Goal: Task Accomplishment & Management: Manage account settings

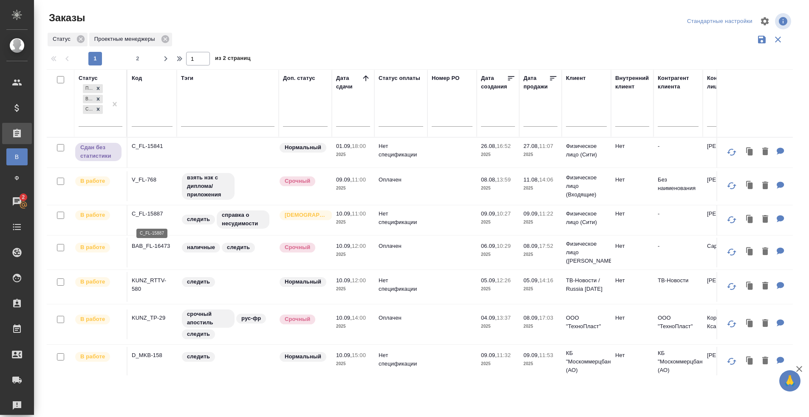
click at [146, 217] on p "C_FL-15887" at bounding box center [152, 213] width 41 height 8
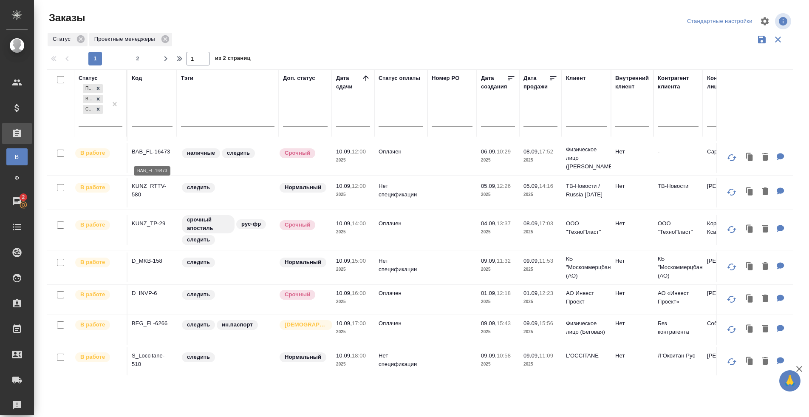
click at [152, 156] on p "BAB_FL-16473" at bounding box center [152, 151] width 41 height 8
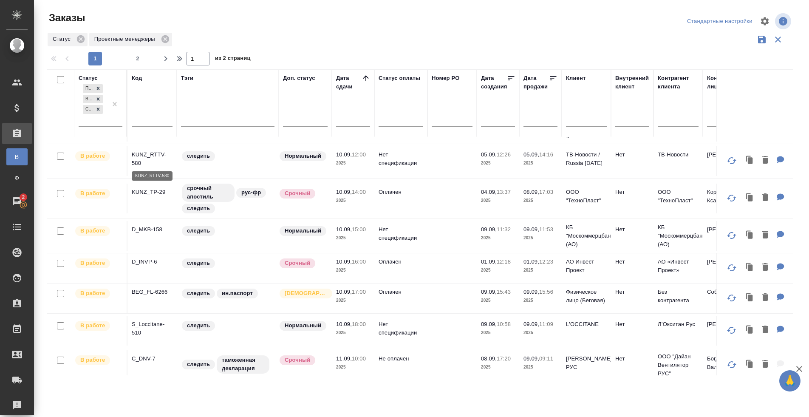
scroll to position [132, 0]
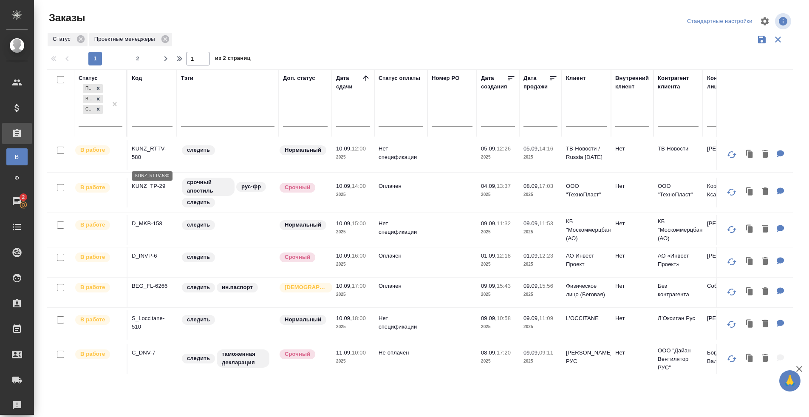
click at [141, 153] on p "KUNZ_RTTV-580" at bounding box center [152, 152] width 41 height 17
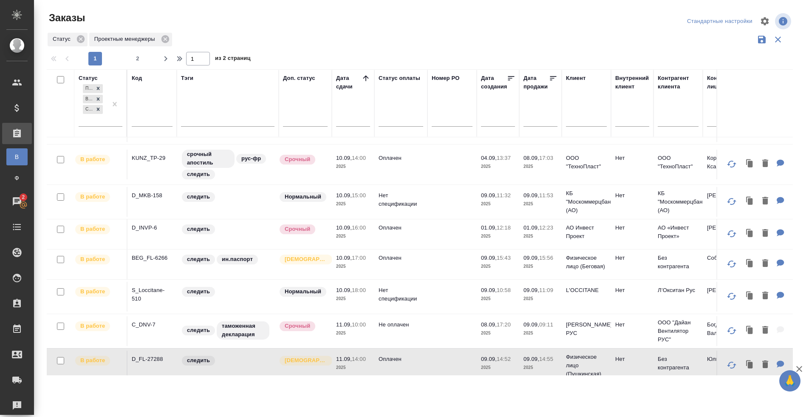
scroll to position [165, 0]
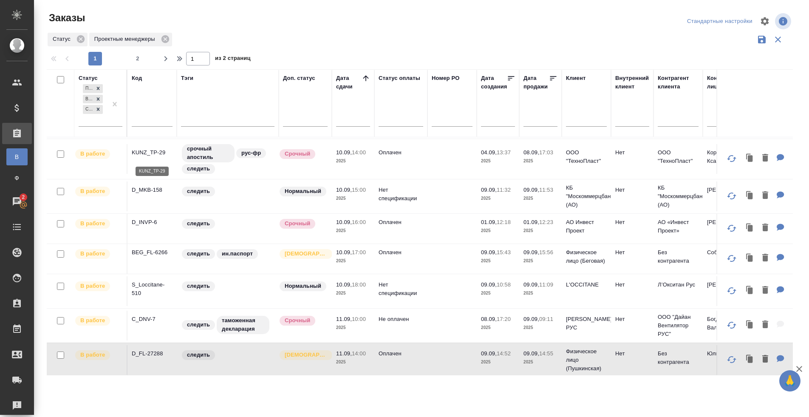
click at [153, 155] on p "KUNZ_TP-29" at bounding box center [152, 152] width 41 height 8
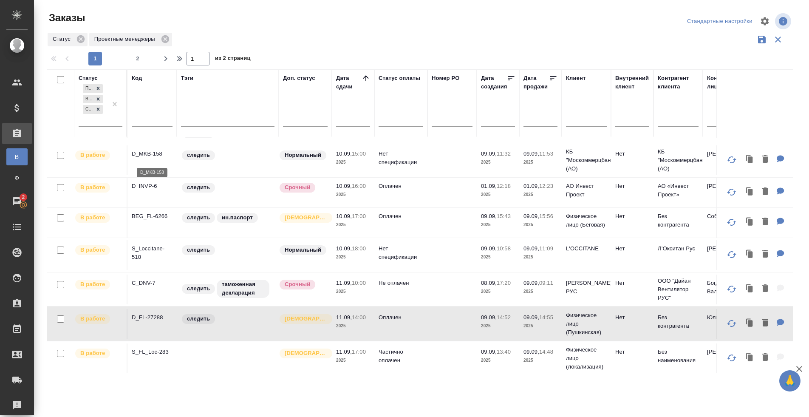
click at [148, 158] on p "D_MKB-158" at bounding box center [152, 153] width 41 height 8
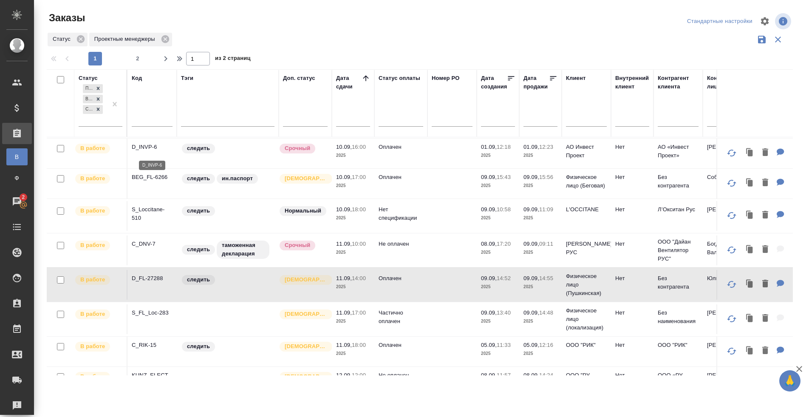
click at [147, 151] on p "D_INVP-6" at bounding box center [152, 147] width 41 height 8
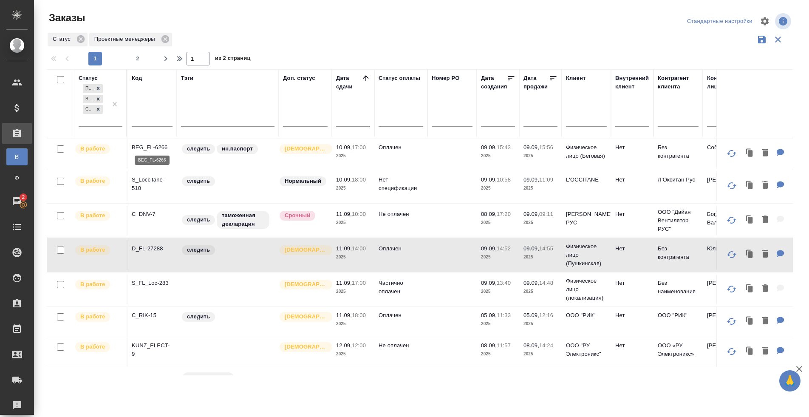
scroll to position [276, 0]
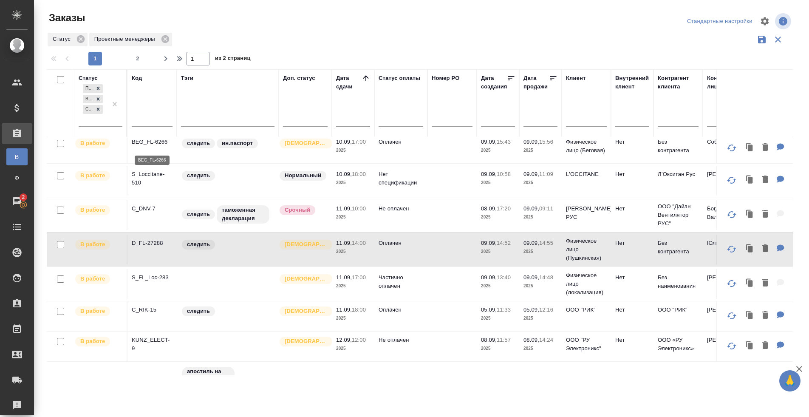
click at [150, 143] on p "BEG_FL-6266" at bounding box center [152, 142] width 41 height 8
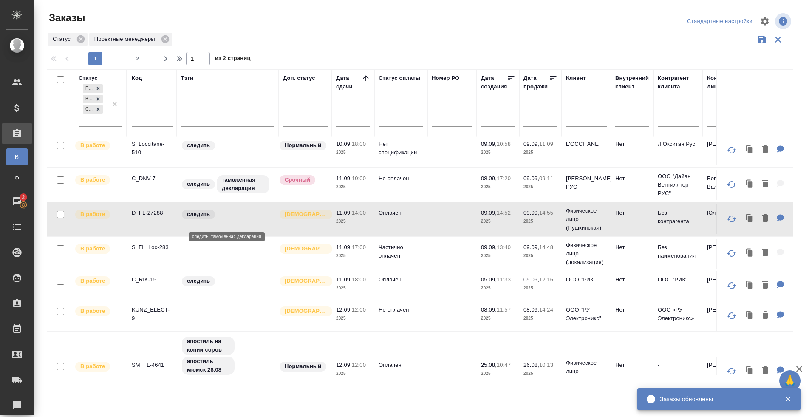
scroll to position [243, 0]
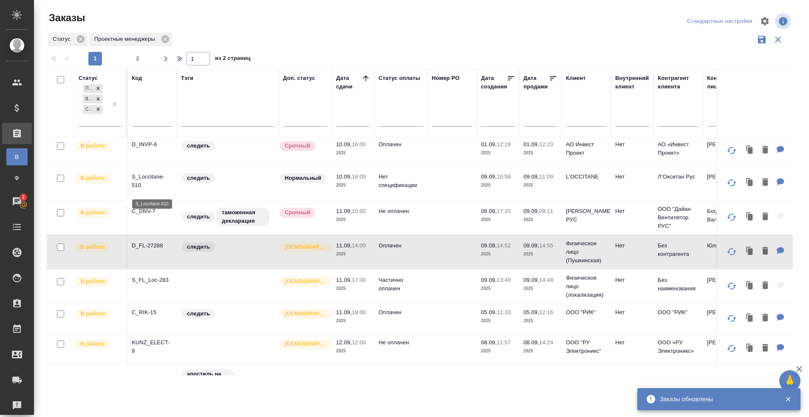
click at [147, 179] on p "S_Loccitane-510" at bounding box center [152, 180] width 41 height 17
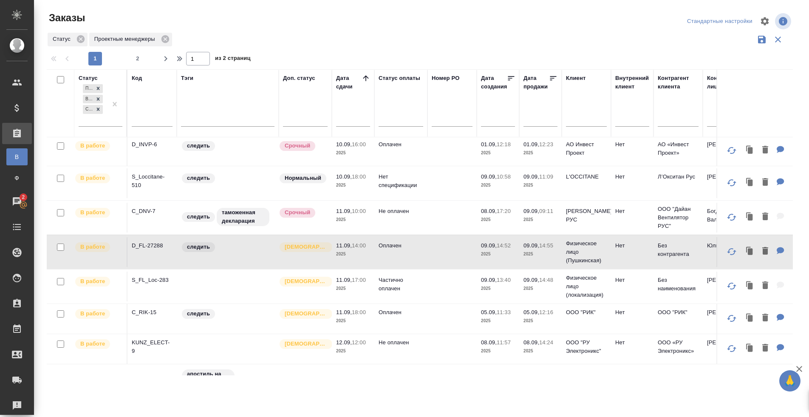
scroll to position [301, 0]
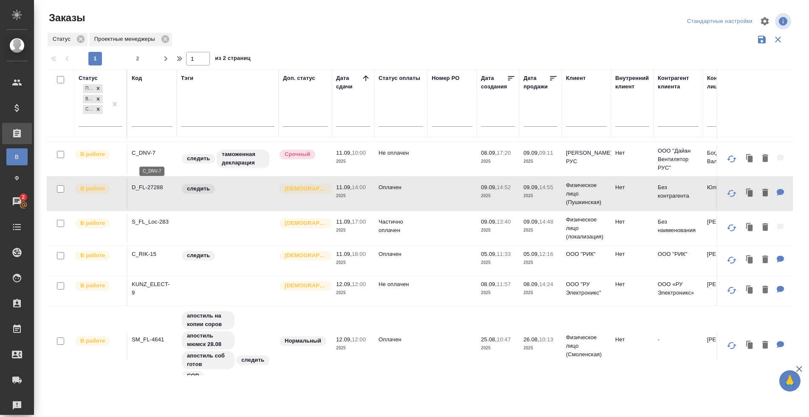
click at [144, 153] on p "C_DNV-7" at bounding box center [152, 153] width 41 height 8
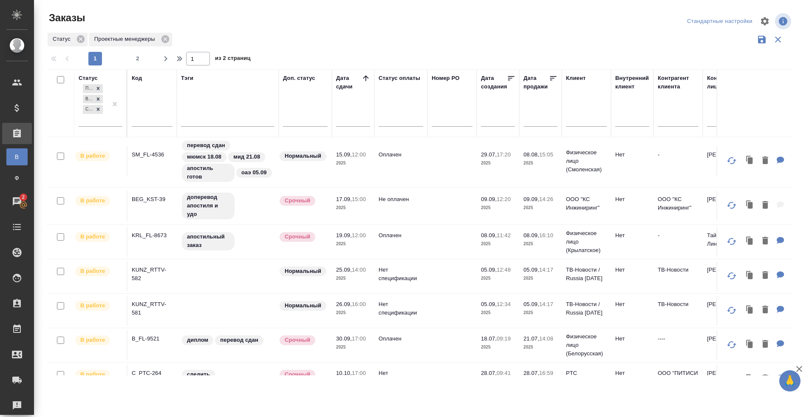
scroll to position [688, 0]
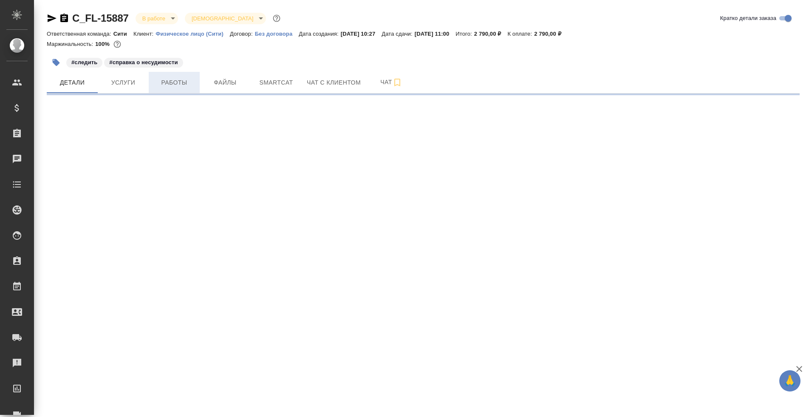
click at [177, 80] on span "Работы" at bounding box center [174, 82] width 41 height 11
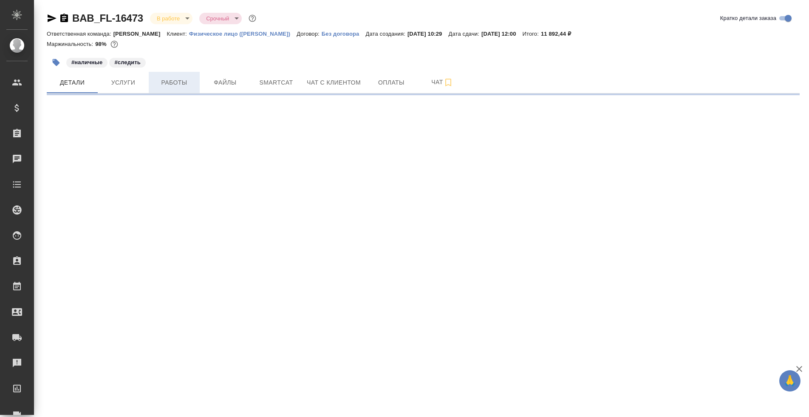
click at [175, 87] on button "Работы" at bounding box center [174, 82] width 51 height 21
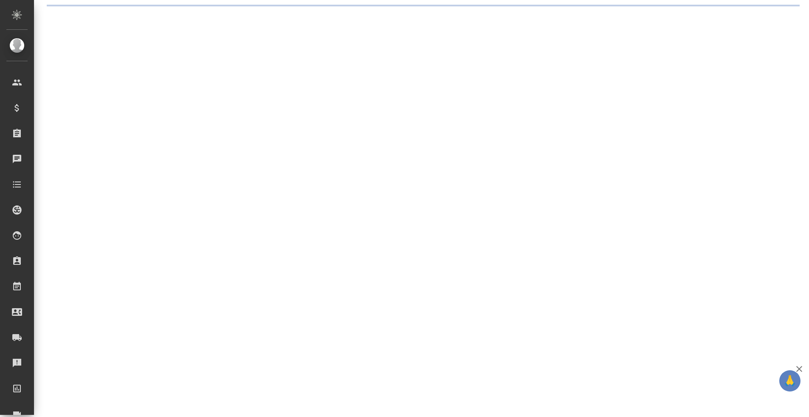
select select "RU"
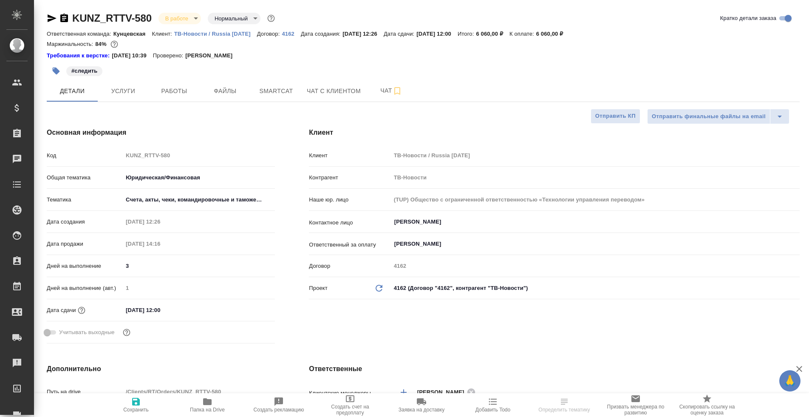
type textarea "x"
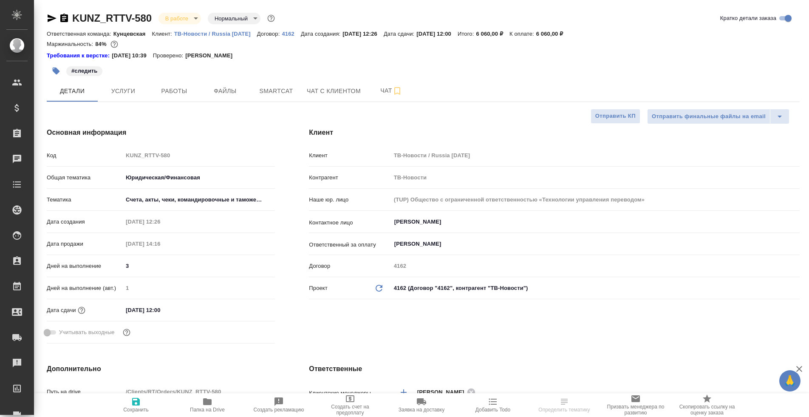
type textarea "x"
click at [187, 80] on div "#следить" at bounding box center [298, 71] width 502 height 19
click at [181, 90] on span "Работы" at bounding box center [174, 91] width 41 height 11
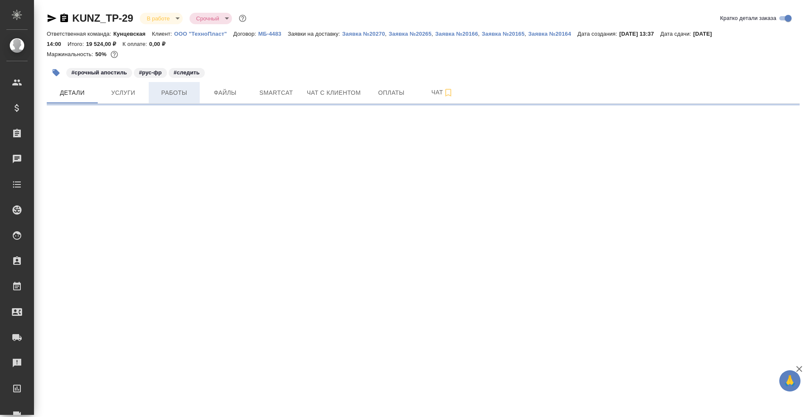
click at [164, 84] on button "Работы" at bounding box center [174, 92] width 51 height 21
select select "RU"
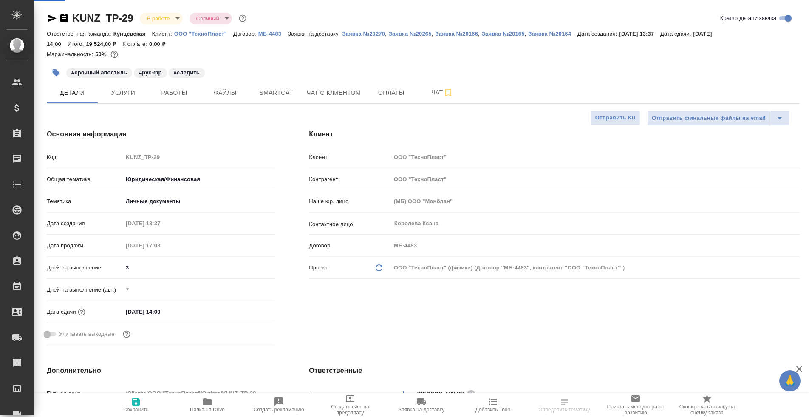
type textarea "x"
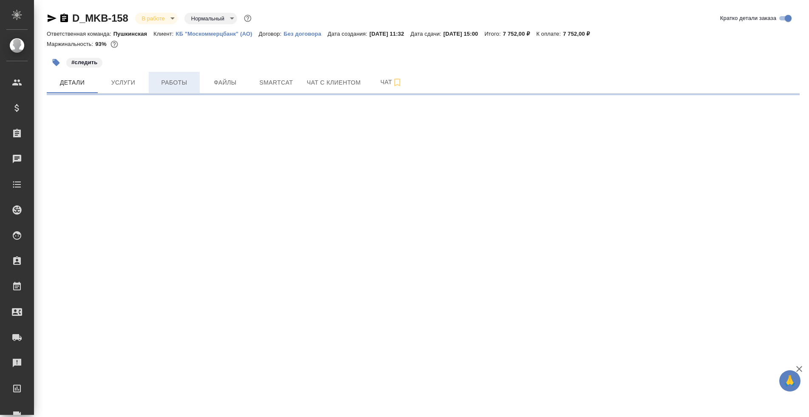
select select "RU"
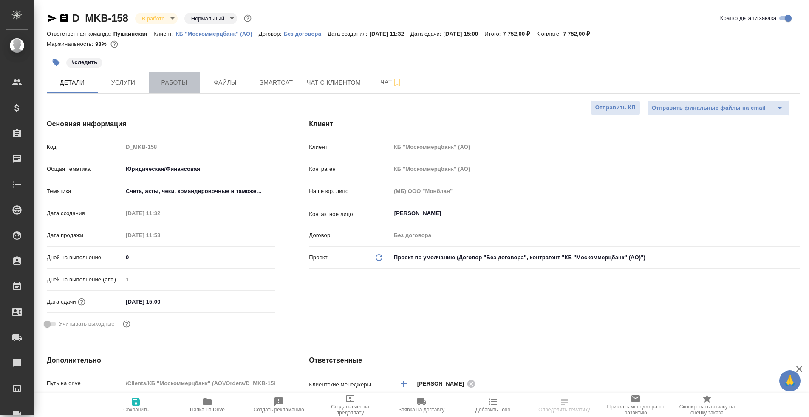
click at [180, 77] on span "Работы" at bounding box center [174, 82] width 41 height 11
type textarea "x"
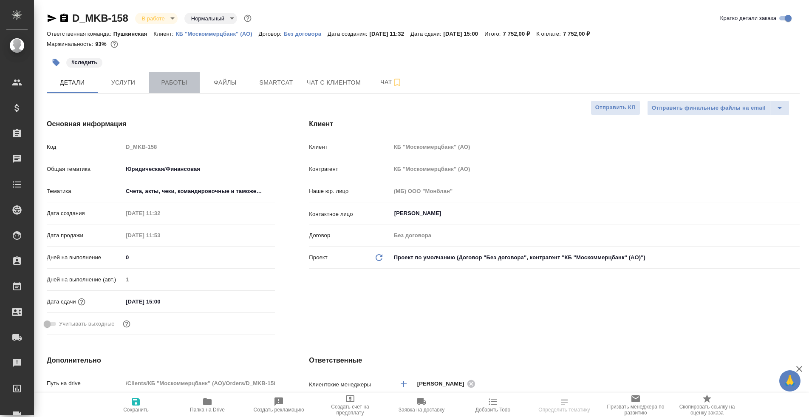
type textarea "x"
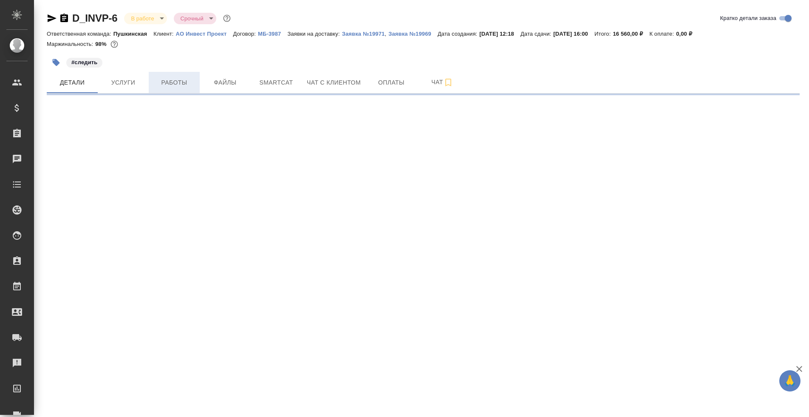
click at [164, 87] on span "Работы" at bounding box center [174, 82] width 41 height 11
select select "RU"
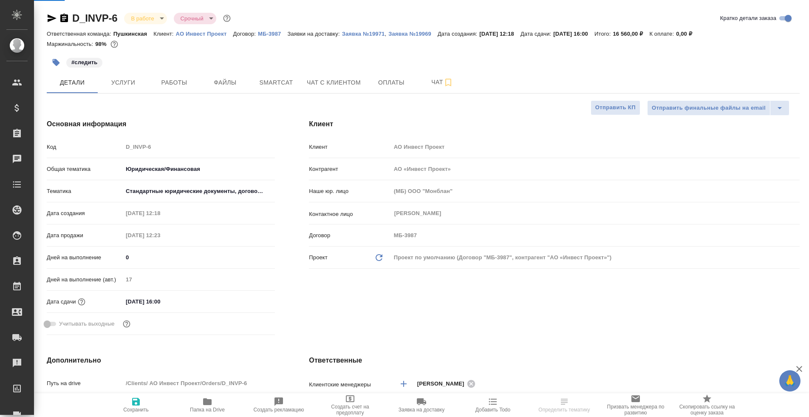
type textarea "x"
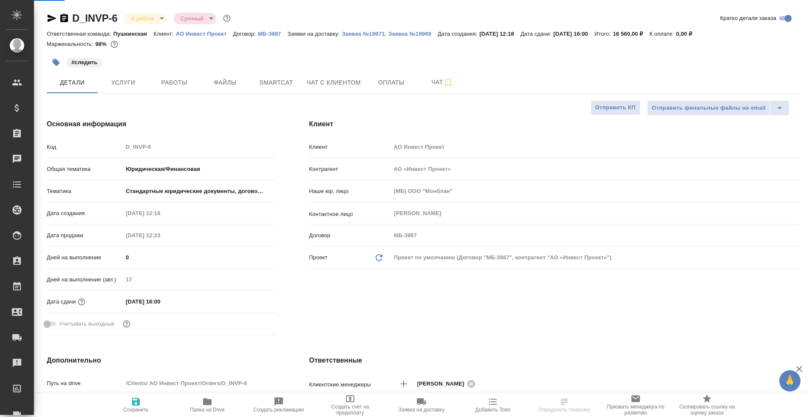
type textarea "x"
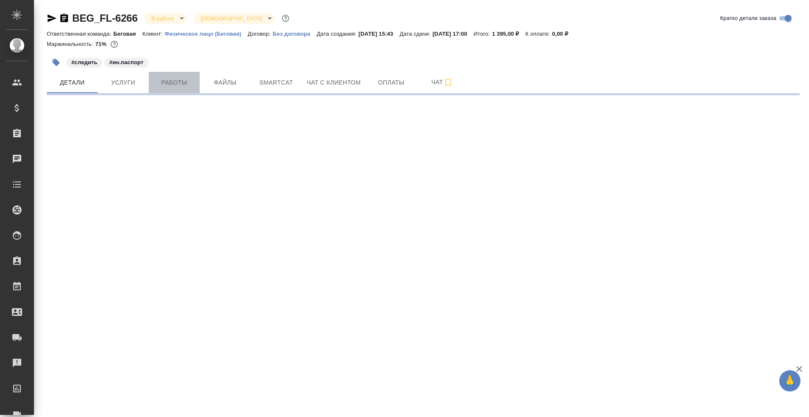
click at [160, 85] on span "Работы" at bounding box center [174, 82] width 41 height 11
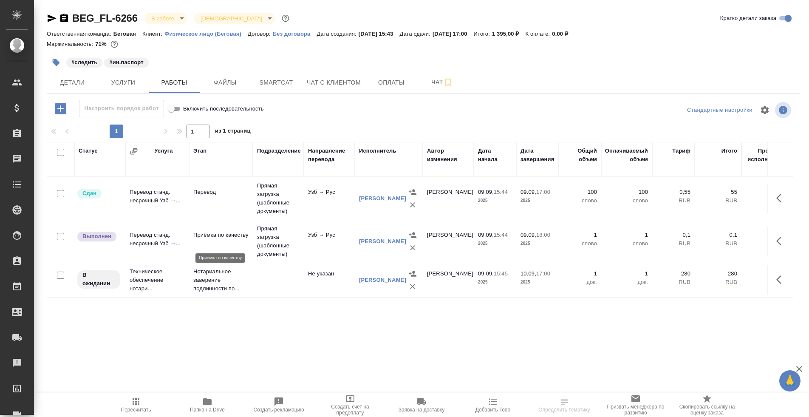
click at [225, 239] on p "Приёмка по качеству" at bounding box center [220, 235] width 55 height 8
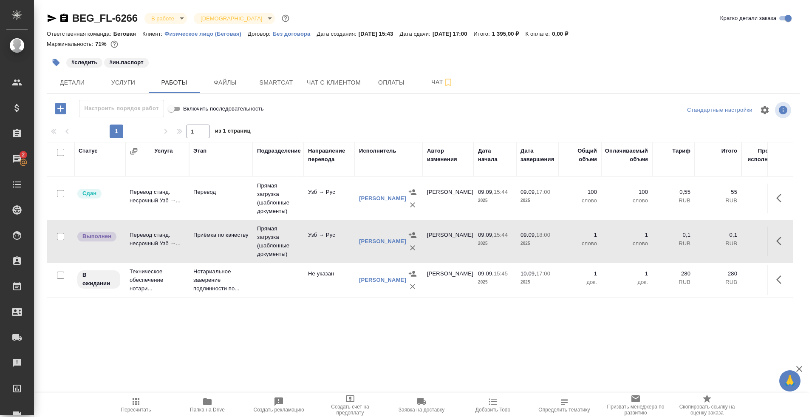
click at [140, 396] on button "Пересчитать" at bounding box center [135, 405] width 71 height 24
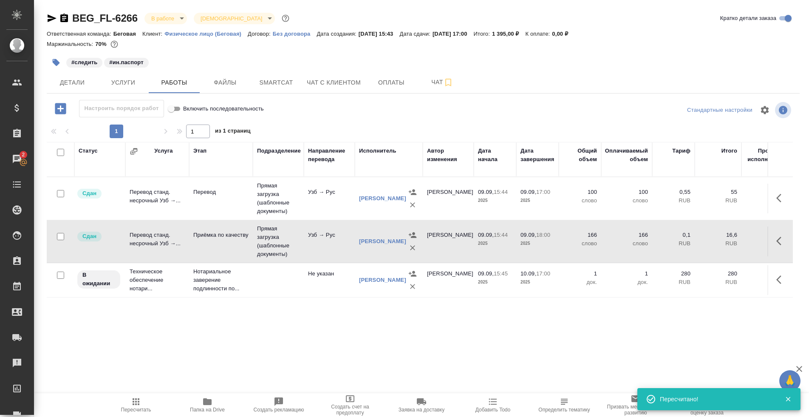
click at [53, 59] on icon "button" at bounding box center [56, 62] width 7 height 7
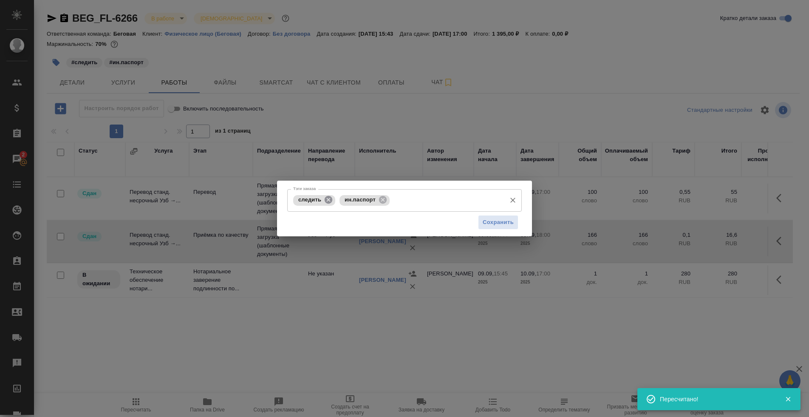
click at [328, 202] on icon at bounding box center [328, 200] width 8 height 8
click at [513, 218] on span "Сохранить" at bounding box center [497, 222] width 31 height 10
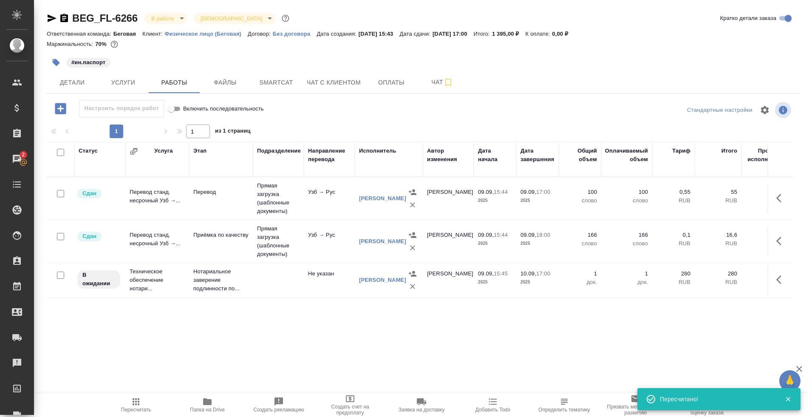
click at [155, 18] on body "🙏 .cls-1 fill:#fff; AWATERA Tarabanovskaya Anastasia Клиенты Спецификации Заказ…" at bounding box center [404, 208] width 809 height 417
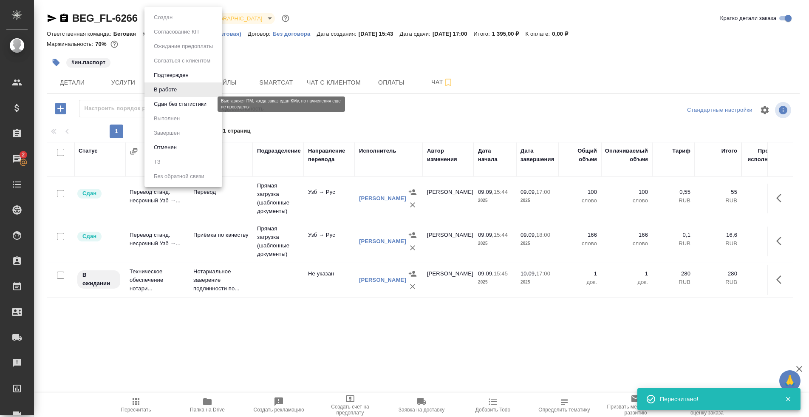
click at [164, 103] on button "Сдан без статистики" at bounding box center [180, 103] width 58 height 9
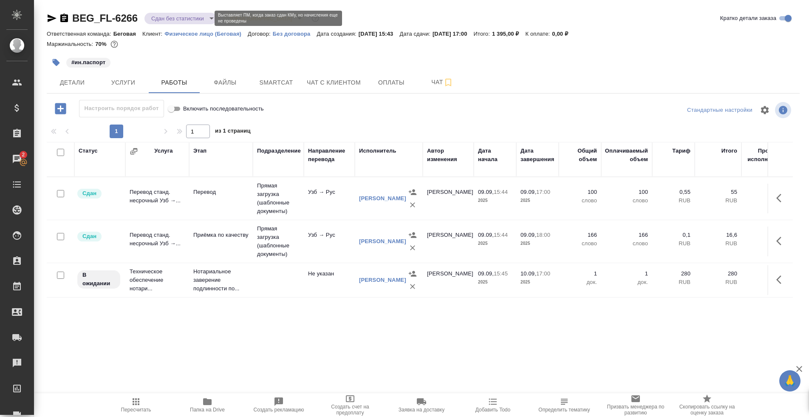
click at [158, 20] on body "🙏 .cls-1 fill:#fff; AWATERA Tarabanovskaya Anastasia Клиенты Спецификации Заказ…" at bounding box center [404, 208] width 809 height 417
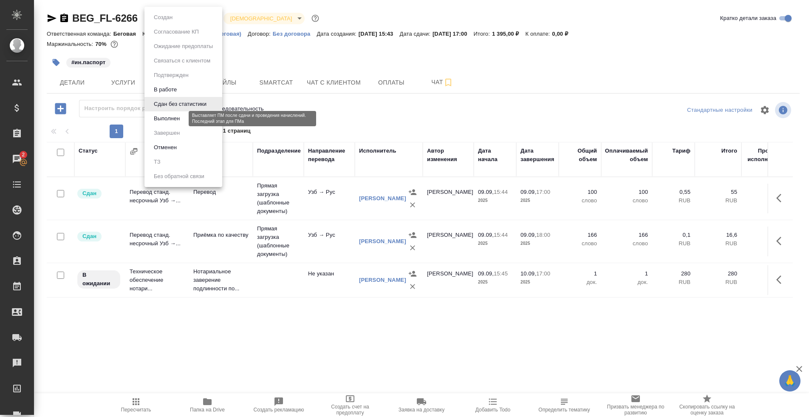
click at [164, 116] on button "Выполнен" at bounding box center [166, 118] width 31 height 9
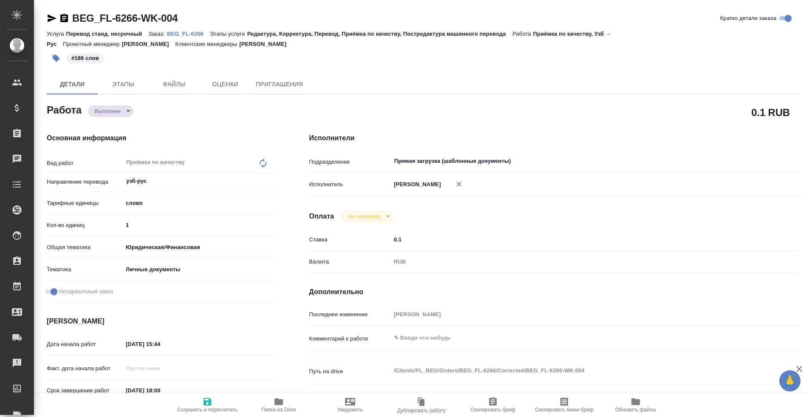
type textarea "x"
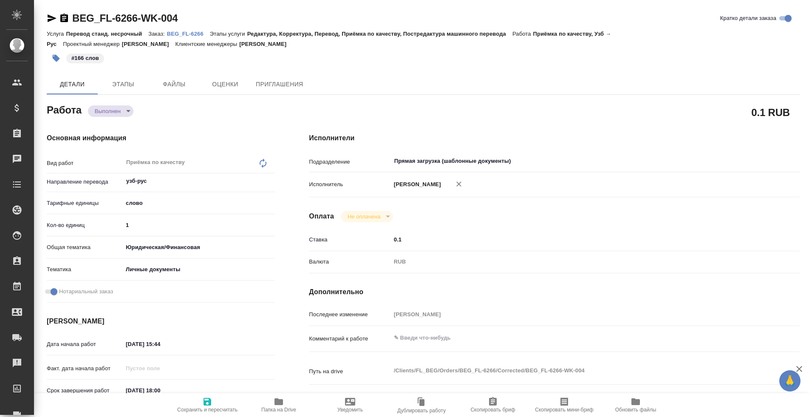
type textarea "x"
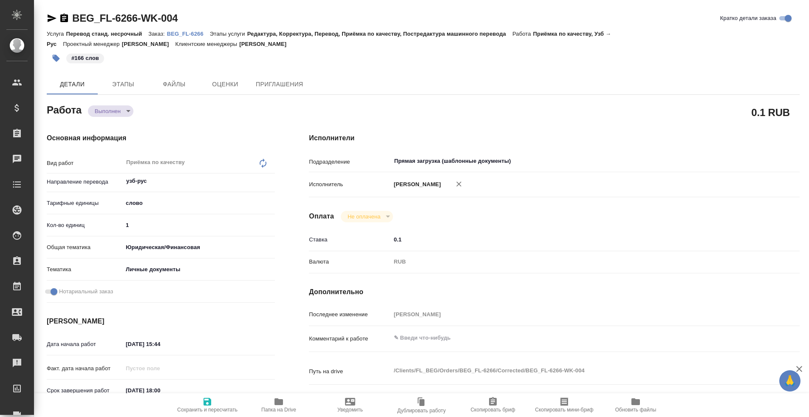
type textarea "x"
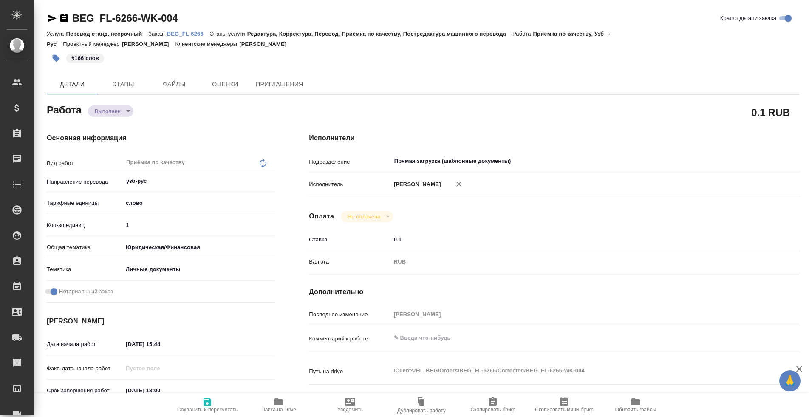
type textarea "x"
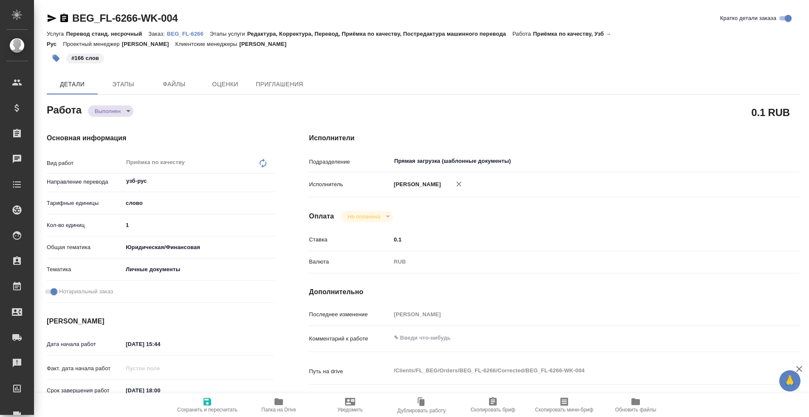
type textarea "x"
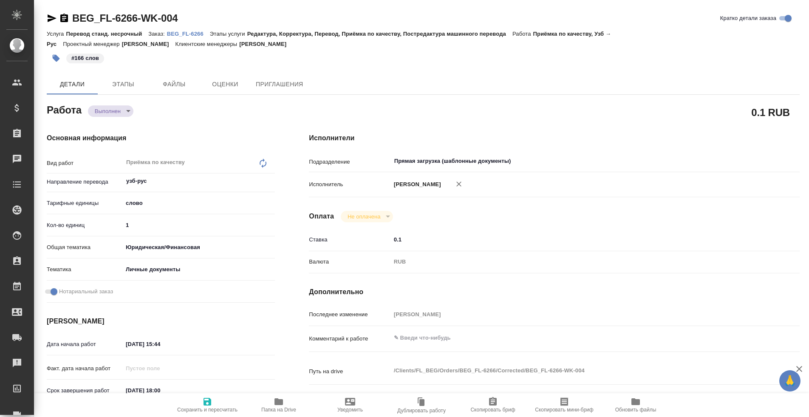
type textarea "x"
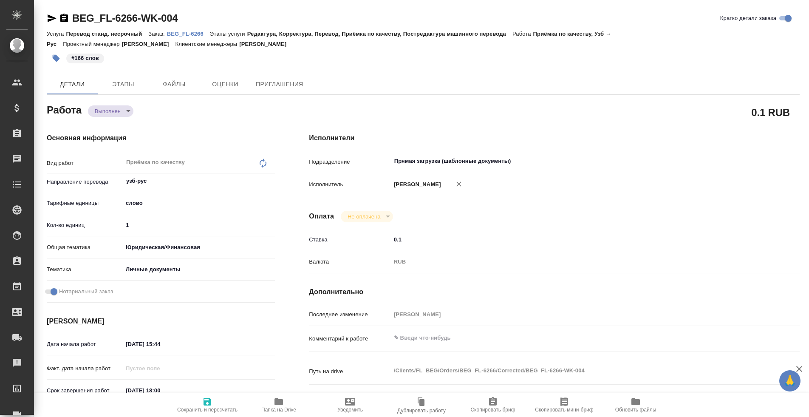
click at [145, 226] on input "1" at bounding box center [199, 225] width 152 height 12
type textarea "x"
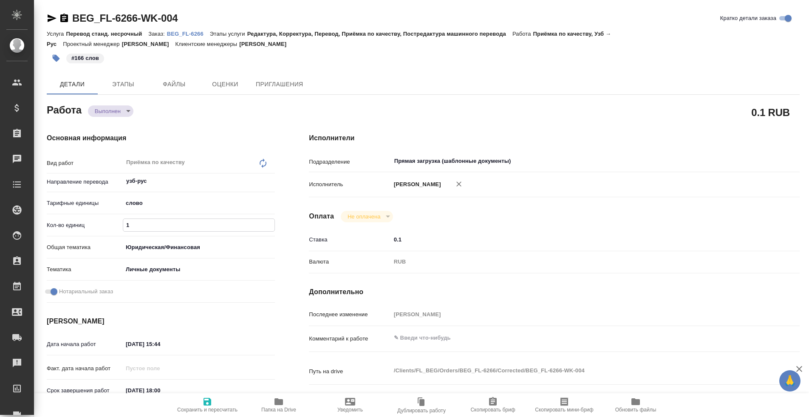
type textarea "x"
type input "16"
type textarea "x"
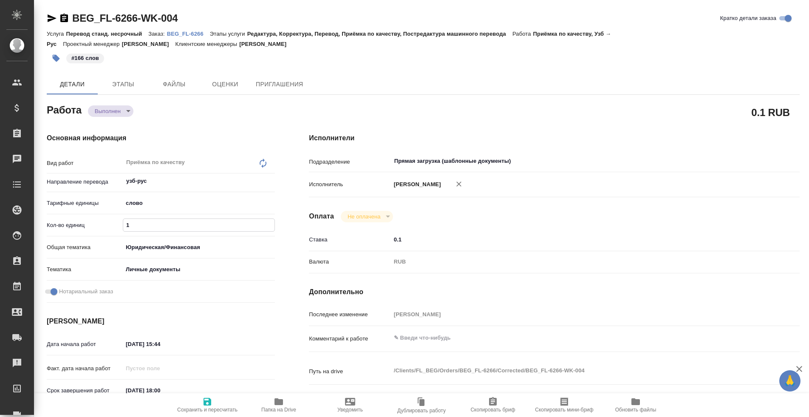
type textarea "x"
type input "166"
type textarea "x"
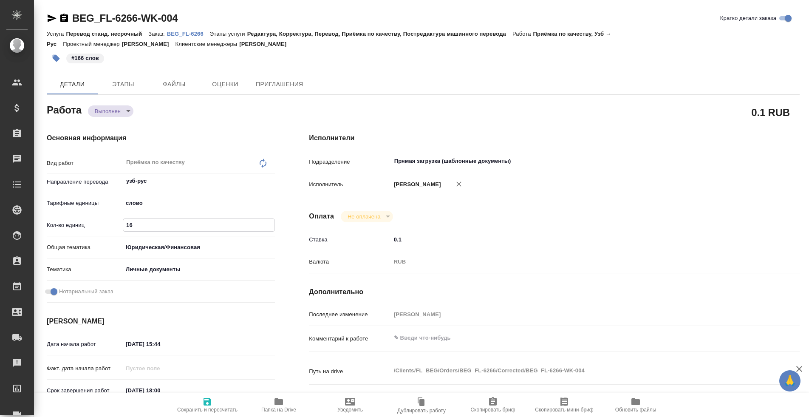
type textarea "x"
type input "166"
type textarea "x"
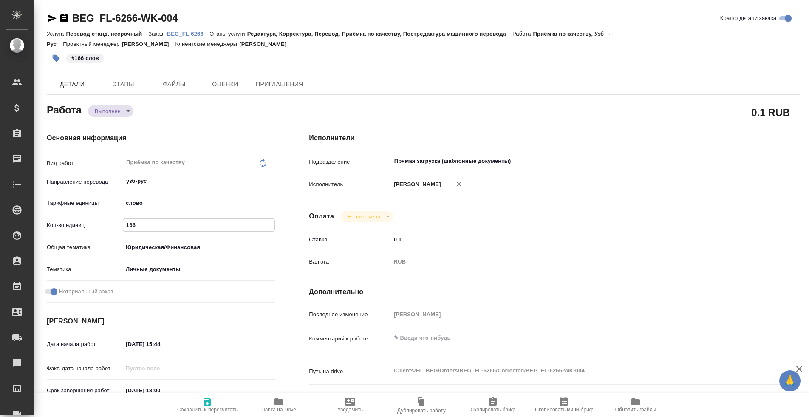
type textarea "x"
click at [213, 406] on span "Сохранить и пересчитать" at bounding box center [207, 409] width 60 height 6
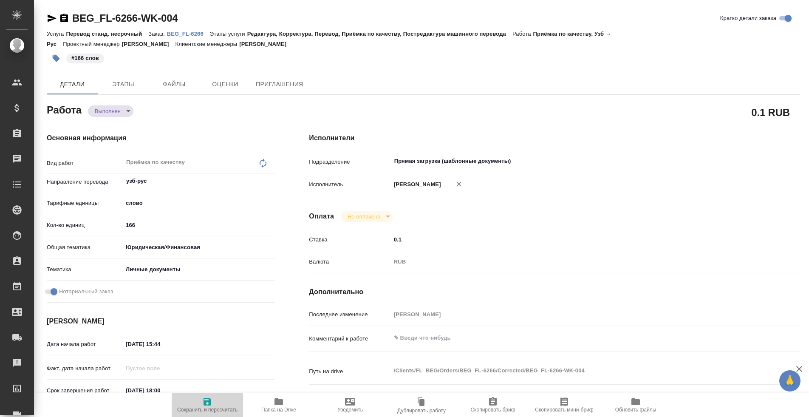
type textarea "x"
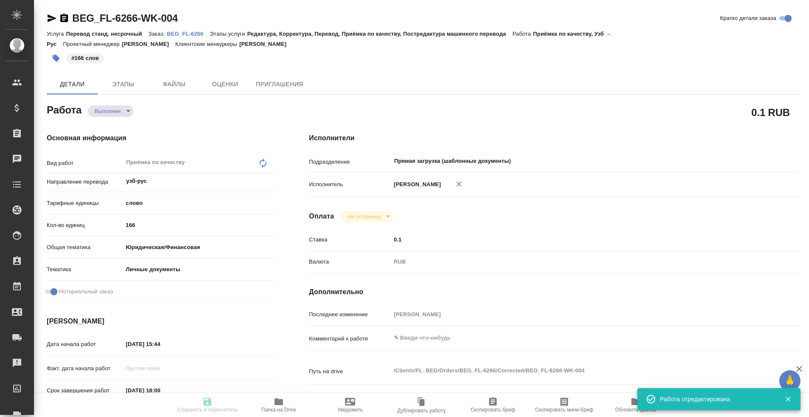
type textarea "x"
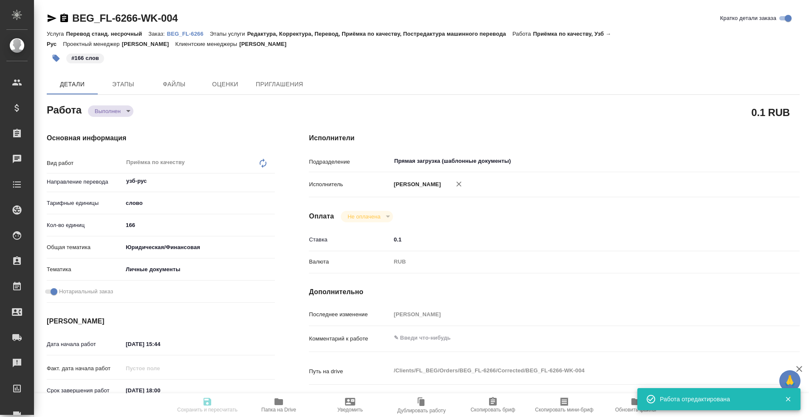
type textarea "x"
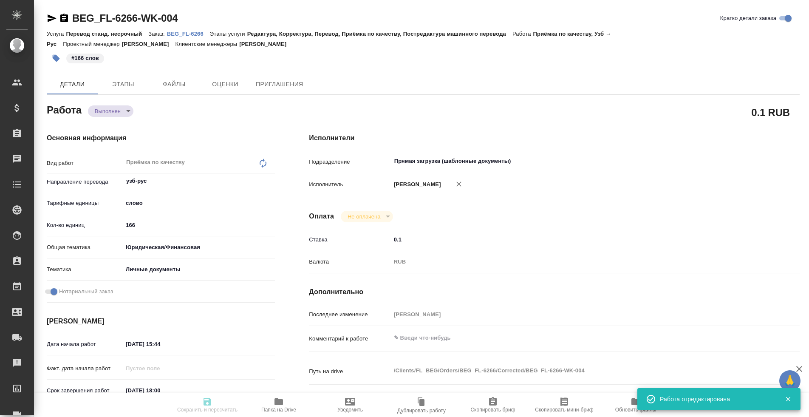
type input "completed"
type textarea "Приёмка по качеству"
type textarea "x"
type input "узб-рус"
type input "5a8b1489cc6b4906c91bfd90"
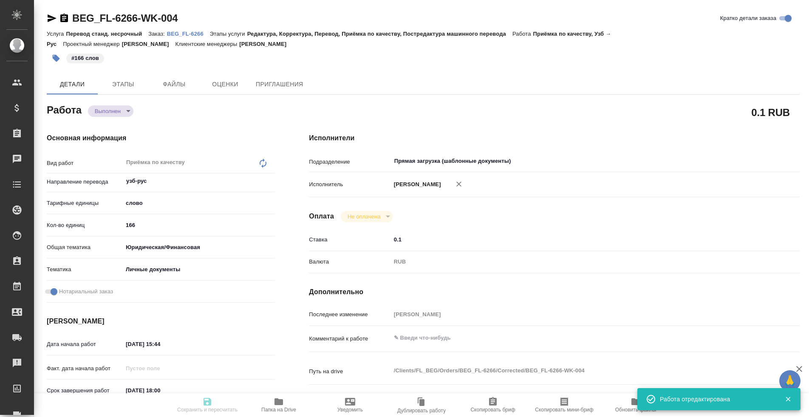
type input "166"
type input "yr-fn"
type input "5a8b8b956a9677013d343cfe"
checkbox input "true"
type input "[DATE] 15:44"
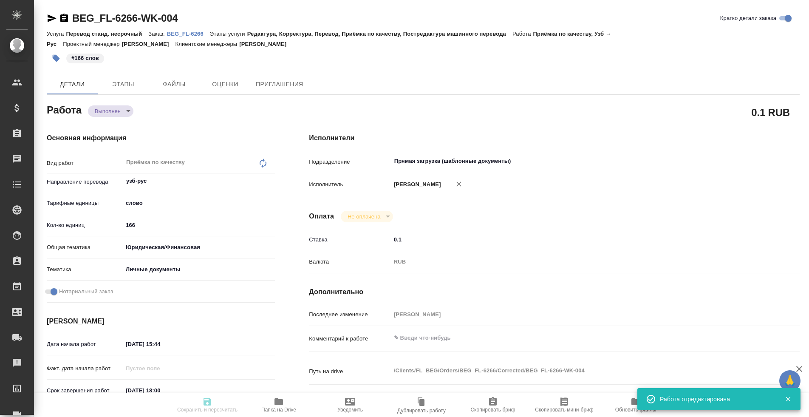
type input "[DATE] 18:00"
type input "[DATE] 16:38"
type input "[DATE] 17:00"
type input "Прямая загрузка (шаблонные документы)"
type input "notPayed"
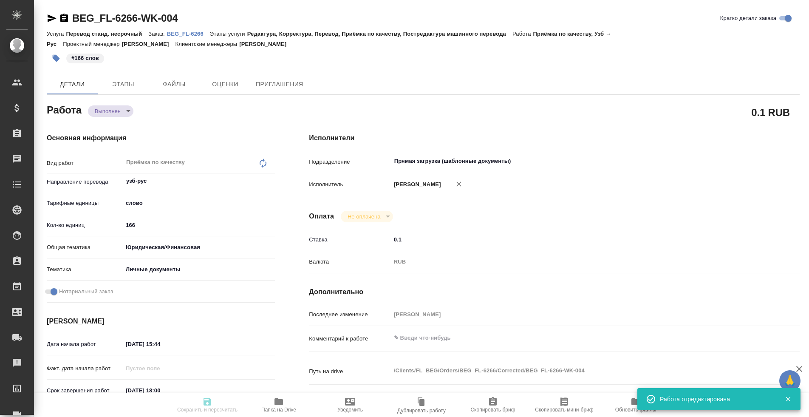
type input "0.1"
type input "RUB"
type input "[PERSON_NAME]"
type textarea "x"
type textarea "/Clients/FL_BEG/Orders/BEG_FL-6266/Corrected/BEG_FL-6266-WK-004"
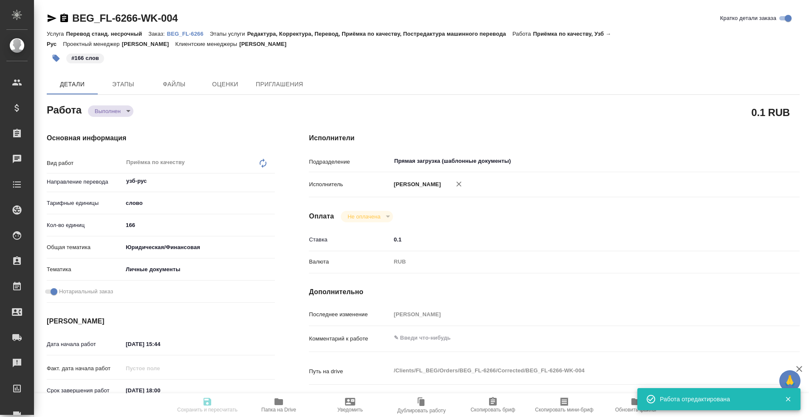
type textarea "x"
type input "BEG_FL-6266"
type input "Перевод станд. несрочный"
type input "Редактура, Корректура, Перевод, Приёмка по качеству, Постредактура машинного пе…"
type input "[PERSON_NAME]"
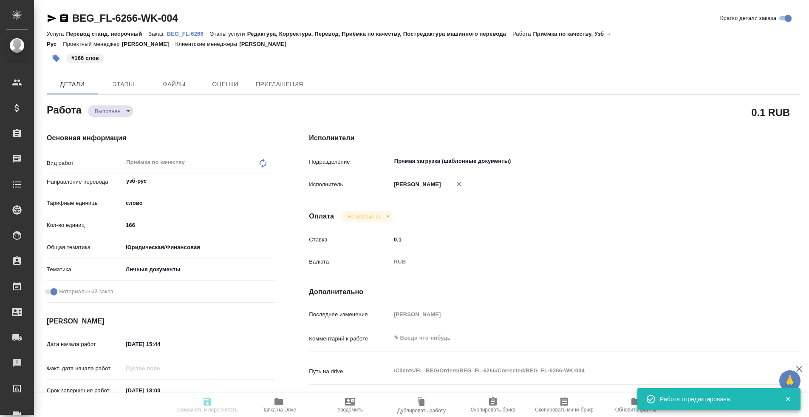
type input "/Clients/FL_BEG/Orders/BEG_FL-6266"
type textarea "Урокбоев [PERSON_NAME] угли"
type textarea "x"
type textarea "Для работы, под нот"
type textarea "x"
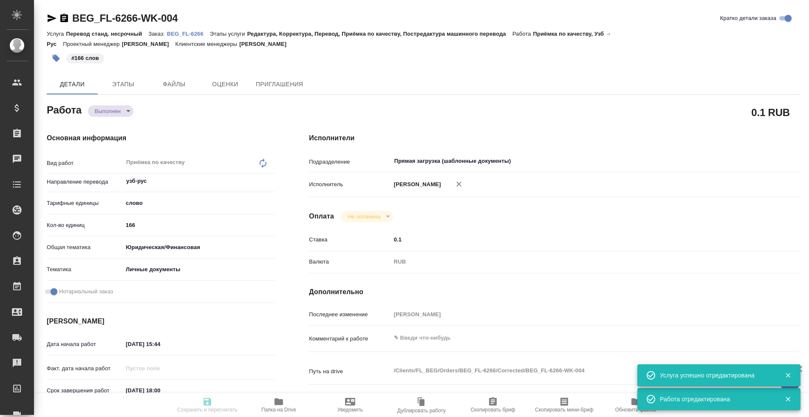
type textarea "x"
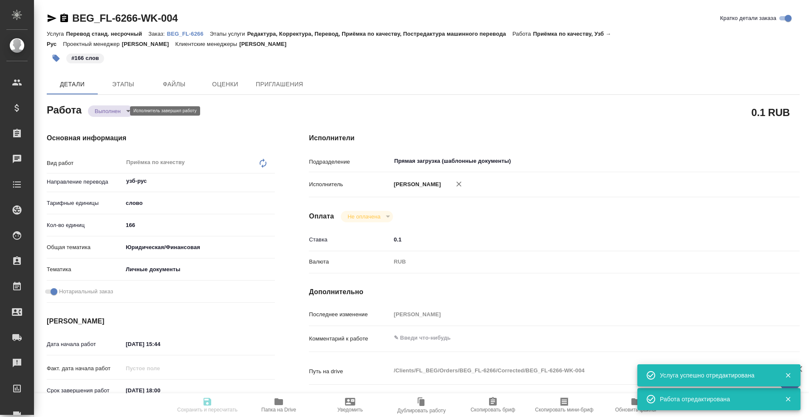
type textarea "x"
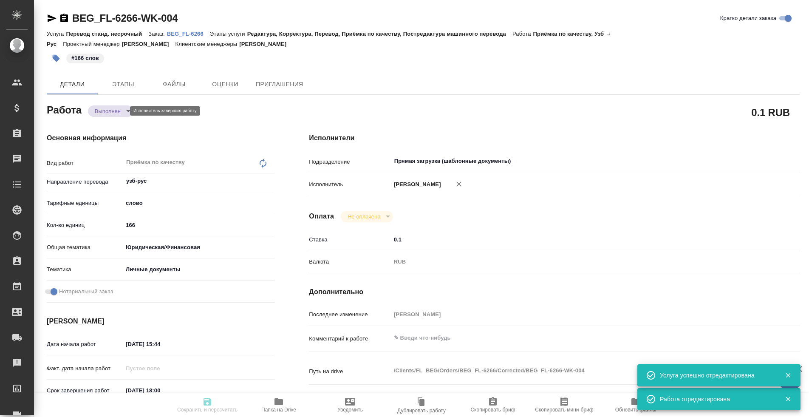
type textarea "x"
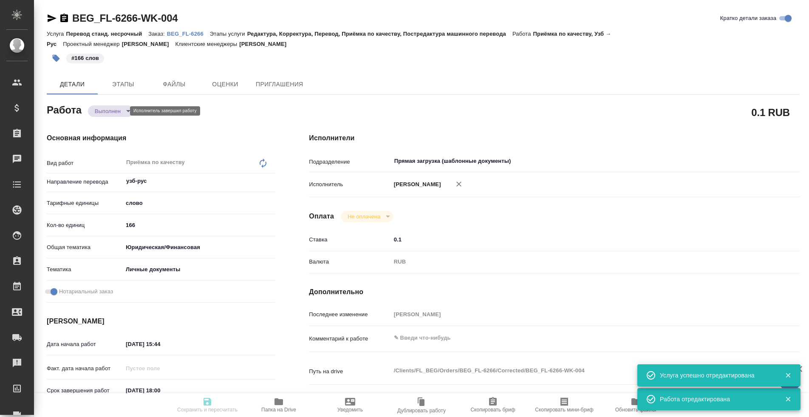
click at [114, 113] on body "🙏 .cls-1 fill:#fff; AWATERA Tarabanovskaya [PERSON_NAME] Спецификации Заказы Ча…" at bounding box center [404, 208] width 809 height 417
type textarea "x"
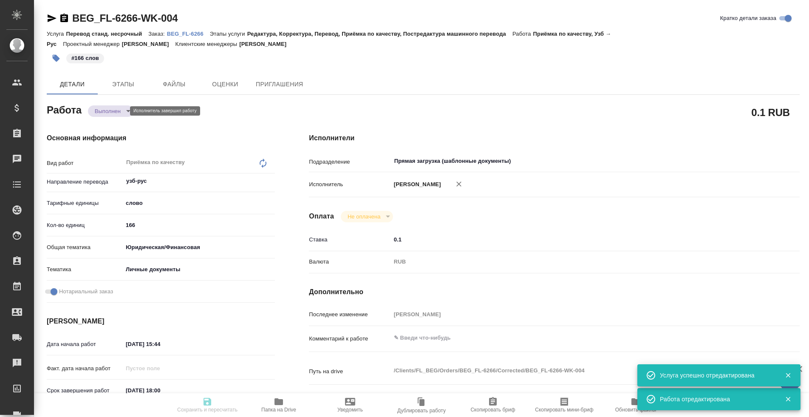
type textarea "x"
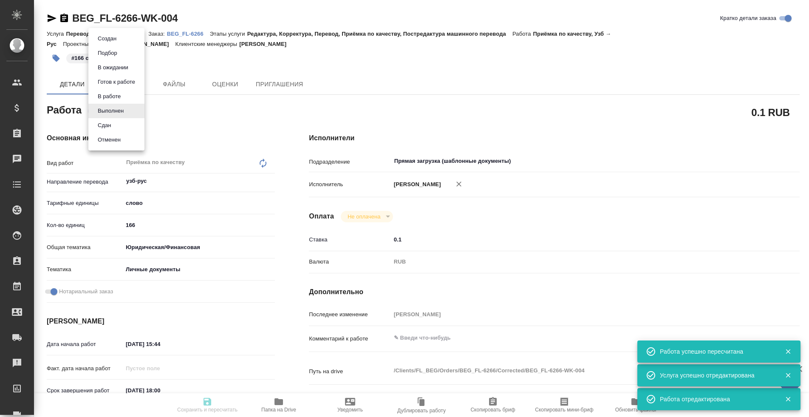
click at [118, 124] on li "Сдан" at bounding box center [116, 125] width 56 height 14
type textarea "Приёмка по качеству"
type textarea "x"
type input "узб-рус"
type input "5a8b1489cc6b4906c91bfd90"
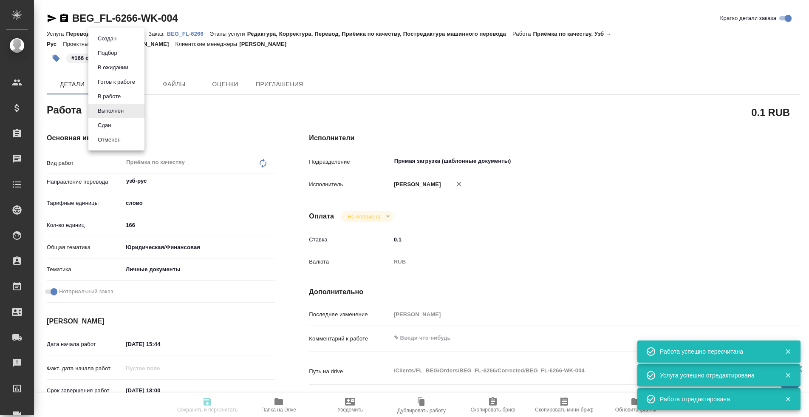
type input "166"
type input "yr-fn"
type input "5a8b8b956a9677013d343cfe"
checkbox input "true"
type input "09.09.2025 15:44"
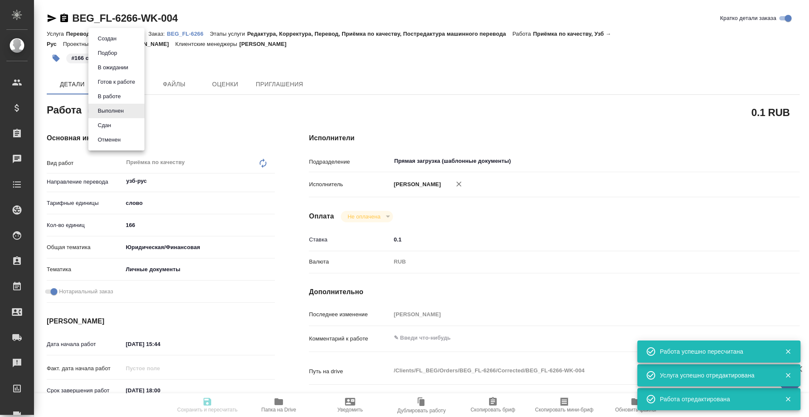
type input "09.09.2025 18:00"
type input "09.09.2025 16:38"
type input "10.09.2025 17:00"
type input "Прямая загрузка (шаблонные документы)"
type input "notPayed"
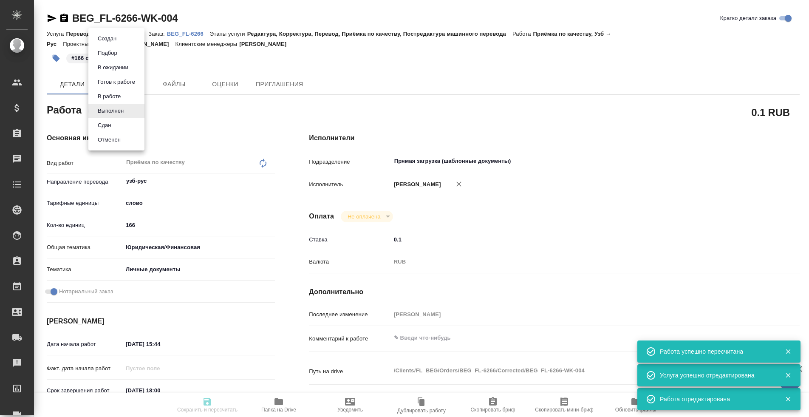
type input "0.1"
type input "RUB"
type input "[PERSON_NAME]"
type textarea "x"
type textarea "/Clients/FL_BEG/Orders/BEG_FL-6266/Corrected/BEG_FL-6266-WK-004"
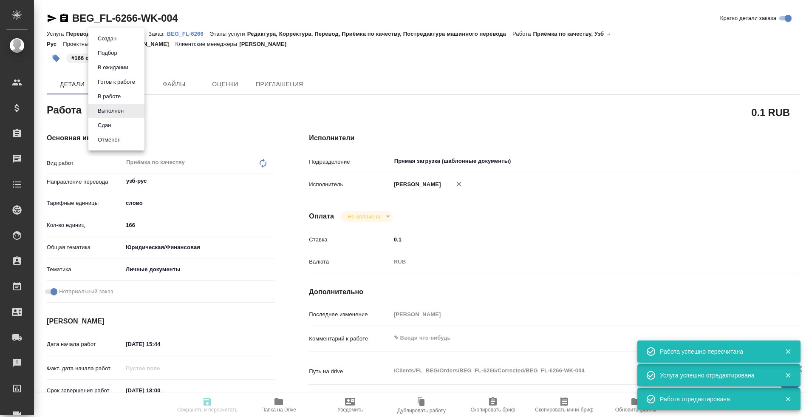
type textarea "x"
type input "BEG_FL-6266"
type input "Перевод станд. несрочный"
type input "Редактура, Корректура, Перевод, Приёмка по качеству, Постредактура машинного пе…"
type input "Антонова Кристина"
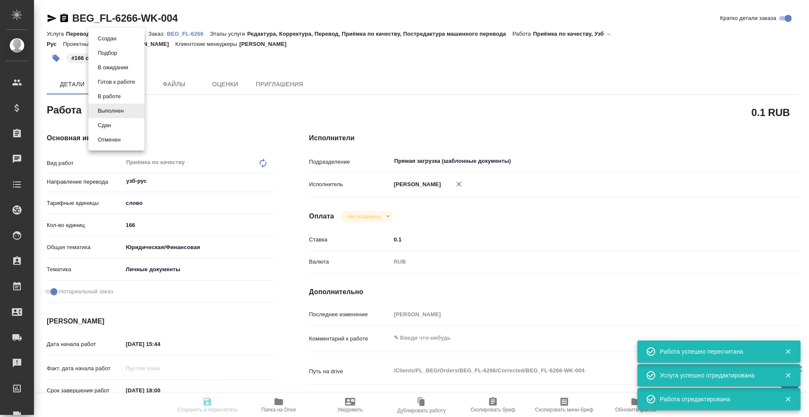
type input "/Clients/FL_BEG/Orders/BEG_FL-6266"
type textarea "Урокбоев Собир Тохир угли"
type textarea "x"
type textarea "Для работы, под нот"
type textarea "x"
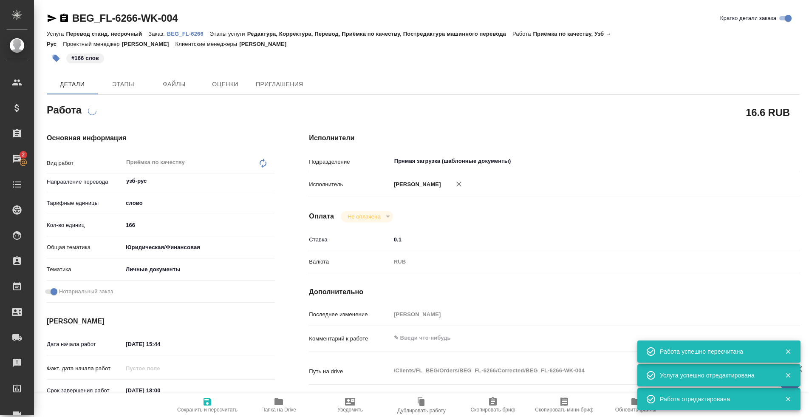
type textarea "x"
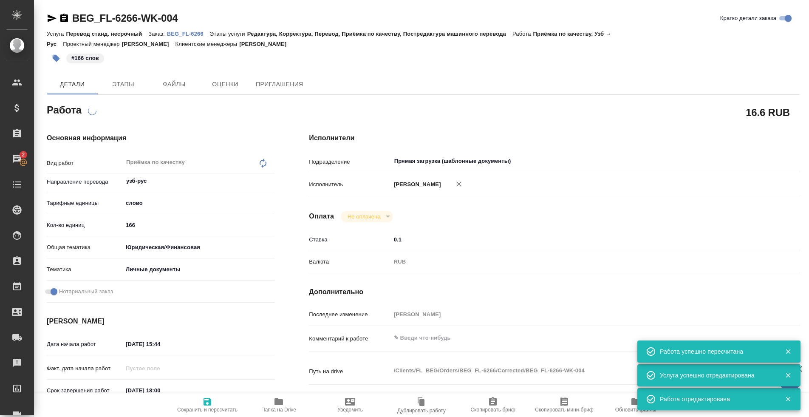
type textarea "x"
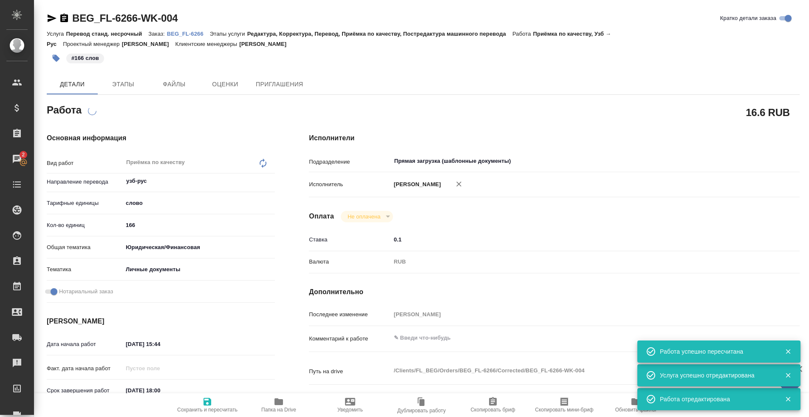
type textarea "x"
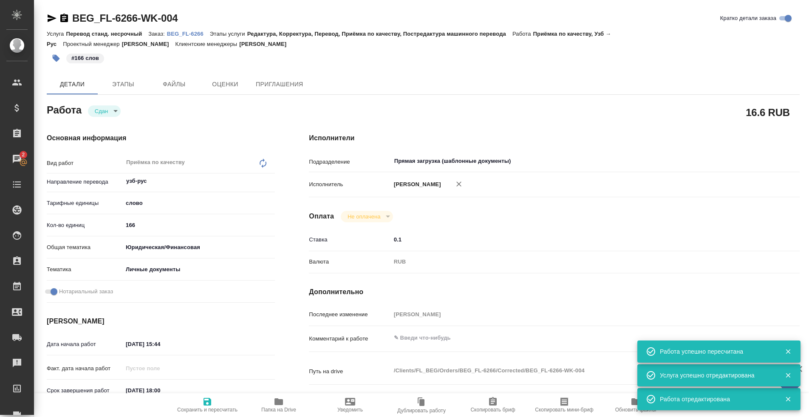
type textarea "x"
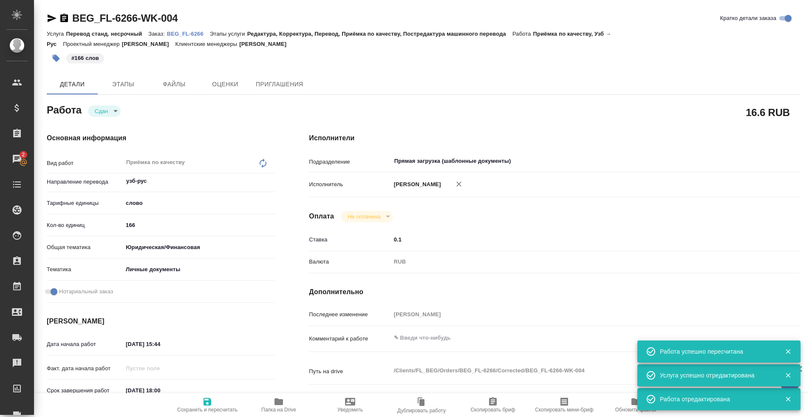
type textarea "x"
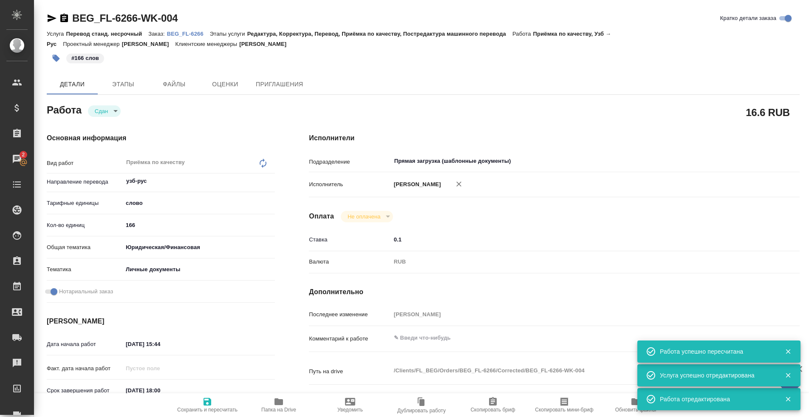
type textarea "x"
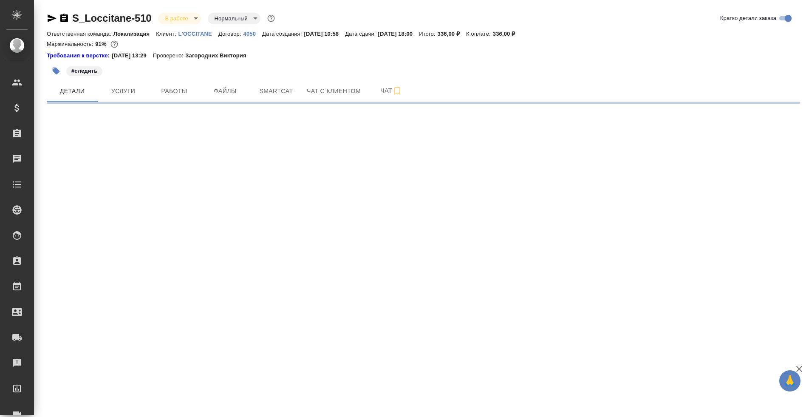
click at [175, 104] on div "S_Loccitane-510 В работе inProgress Нормальный normal Кратко детали заказа Отве…" at bounding box center [423, 54] width 762 height 108
select select "RU"
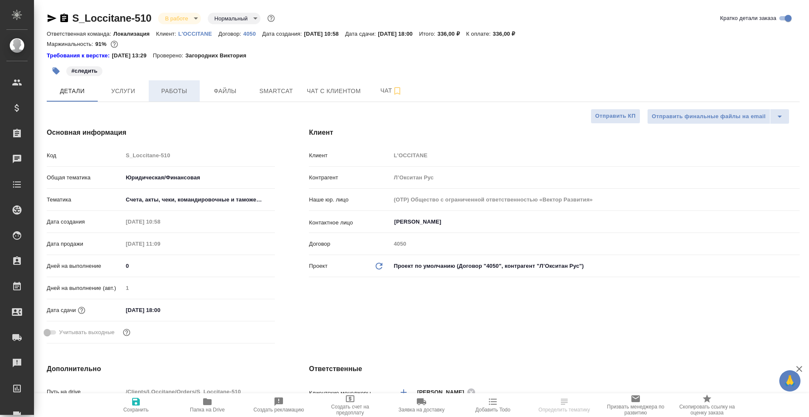
type textarea "x"
click at [174, 95] on span "Работы" at bounding box center [174, 91] width 41 height 11
type textarea "x"
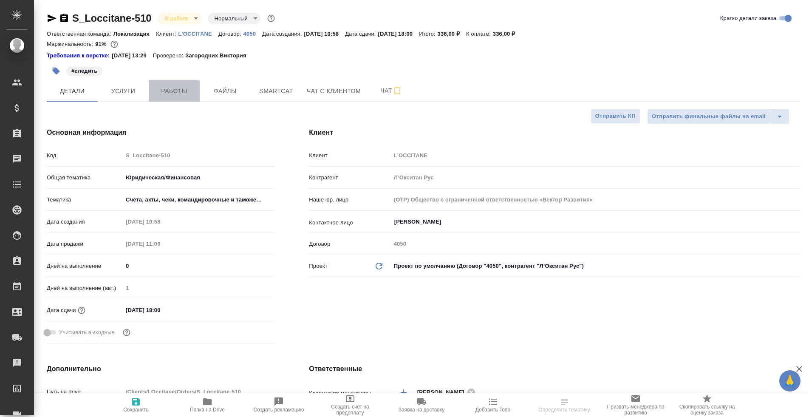
type textarea "x"
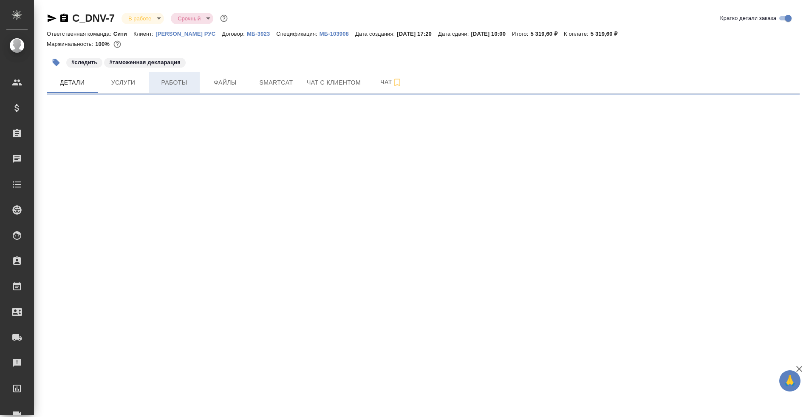
click at [190, 82] on span "Работы" at bounding box center [174, 82] width 41 height 11
select select "RU"
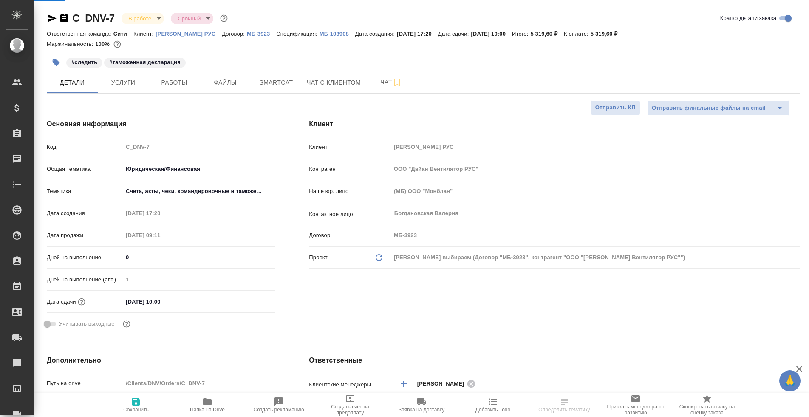
type textarea "x"
